Goal: Navigation & Orientation: Find specific page/section

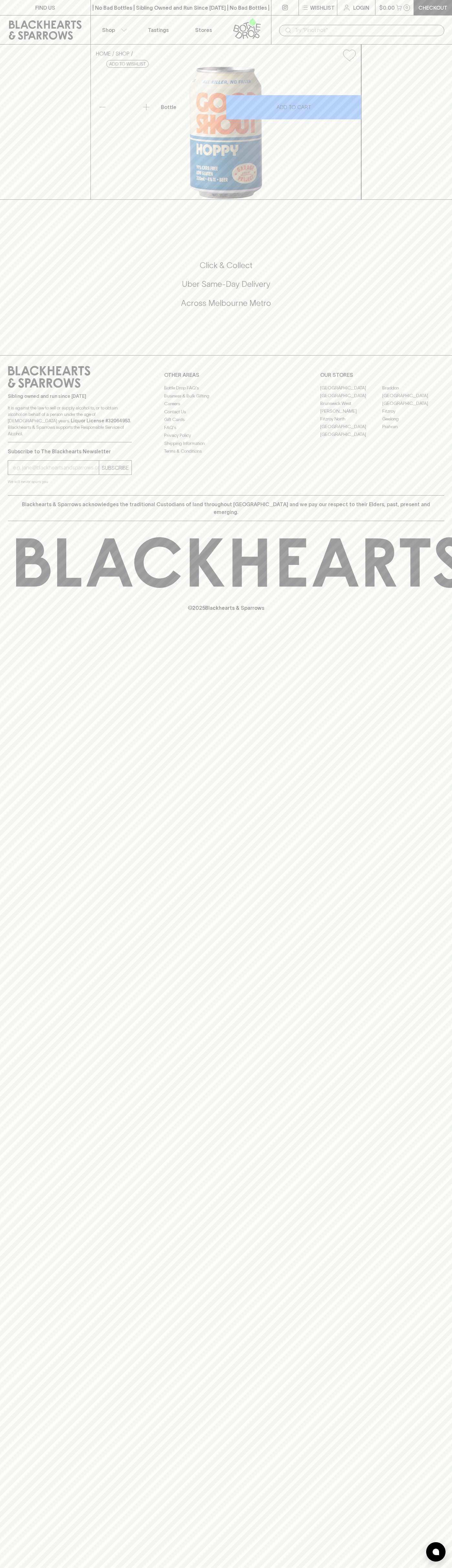
click at [425, 438] on div "OUR STORES [GEOGRAPHIC_DATA] [GEOGRAPHIC_DATA] [GEOGRAPHIC_DATA] [GEOGRAPHIC_DA…" at bounding box center [382, 402] width 124 height 72
click at [187, 1567] on html "FIND US | No Bad Bottles | Sibling Owned and Run Since [DATE] | No Bad Bottles …" at bounding box center [226, 784] width 452 height 1568
click at [27, 1377] on div "FIND US | No Bad Bottles | Sibling Owned and Run Since [DATE] | No Bad Bottles …" at bounding box center [226, 784] width 452 height 1568
click at [351, 391] on link "[GEOGRAPHIC_DATA]" at bounding box center [351, 388] width 62 height 8
